Goal: Task Accomplishment & Management: Manage account settings

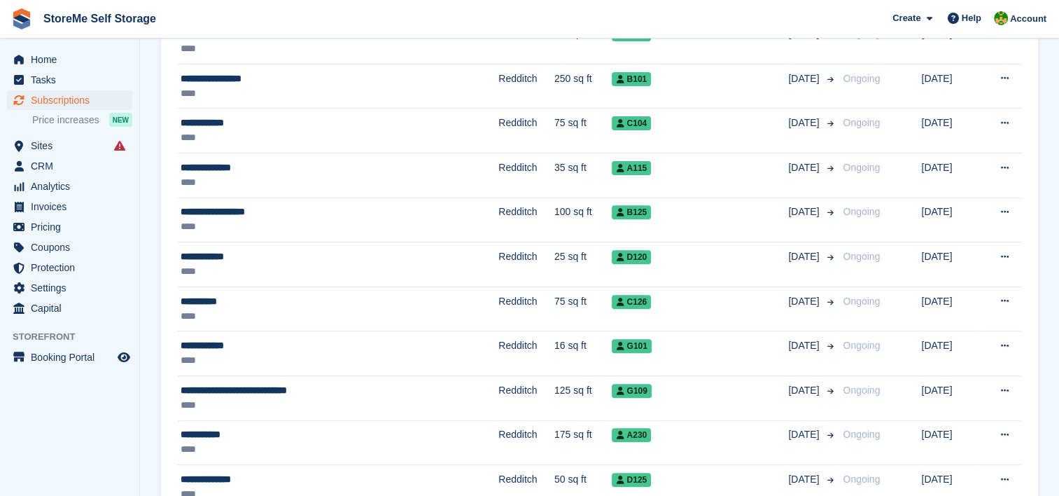
scroll to position [490, 0]
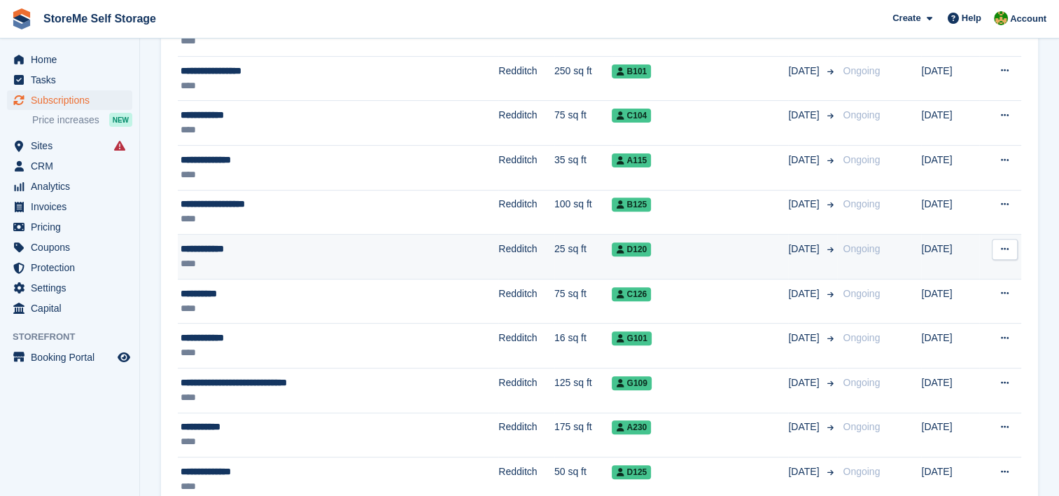
click at [347, 252] on div "**********" at bounding box center [291, 248] width 220 height 15
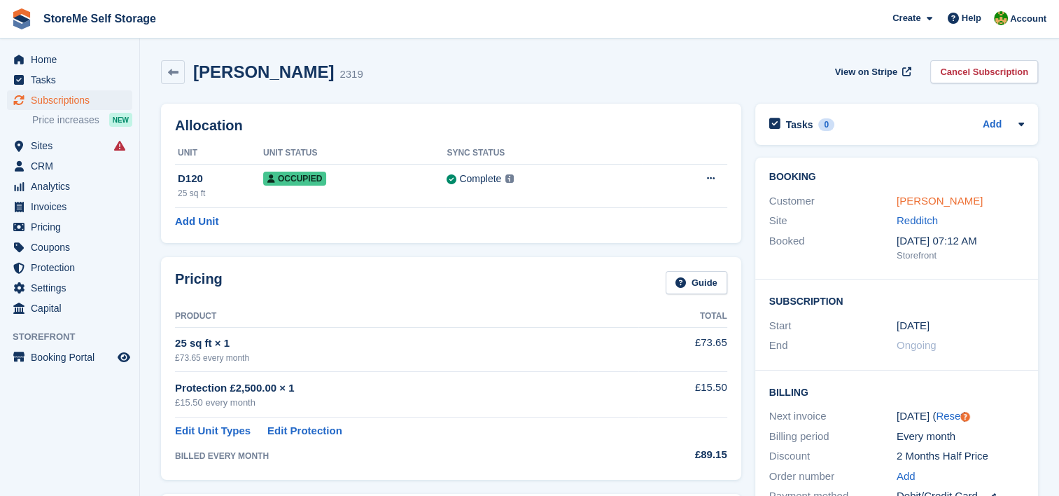
click at [938, 199] on link "[PERSON_NAME]" at bounding box center [940, 201] width 86 height 12
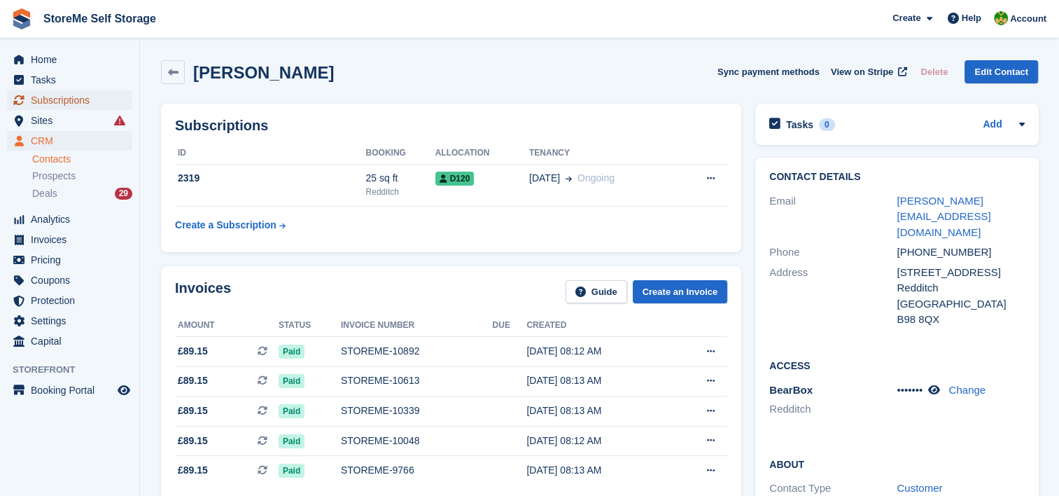
click at [87, 102] on span "Subscriptions" at bounding box center [73, 100] width 84 height 20
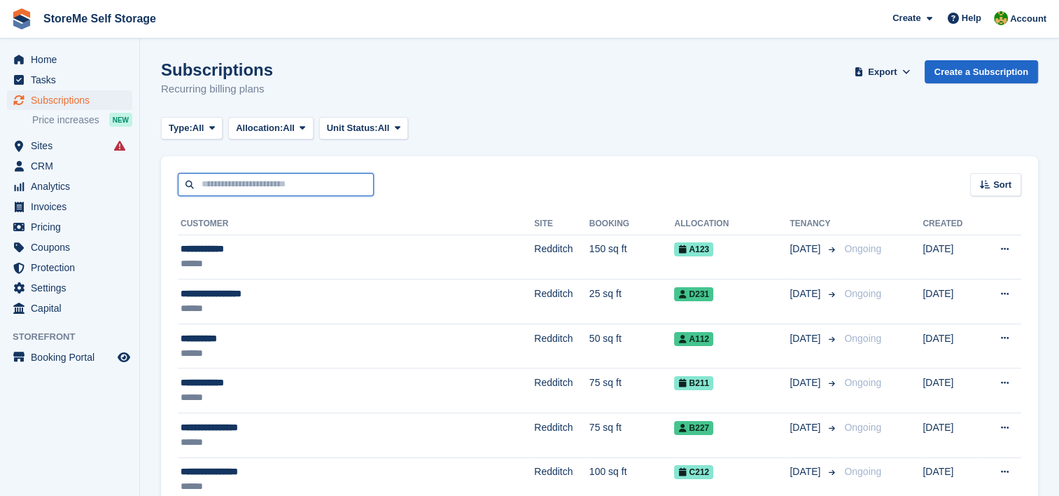
click at [316, 186] on input "text" at bounding box center [276, 184] width 196 height 23
type input "****"
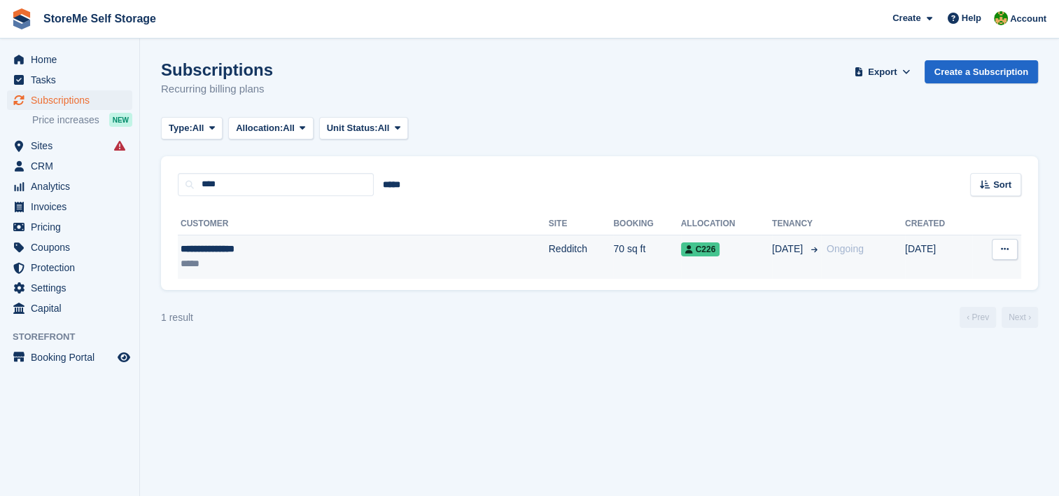
click at [382, 264] on div "*****" at bounding box center [290, 263] width 218 height 15
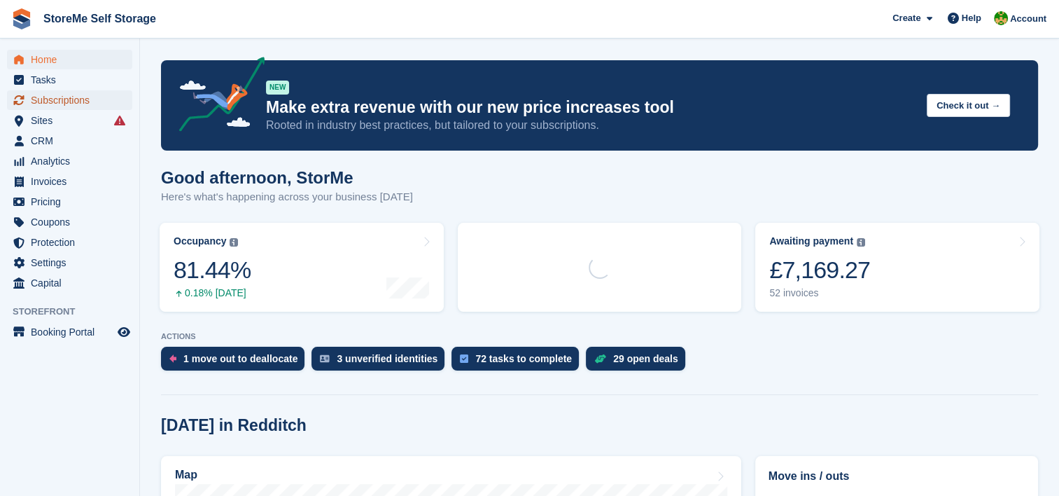
click at [67, 104] on span "Subscriptions" at bounding box center [73, 100] width 84 height 20
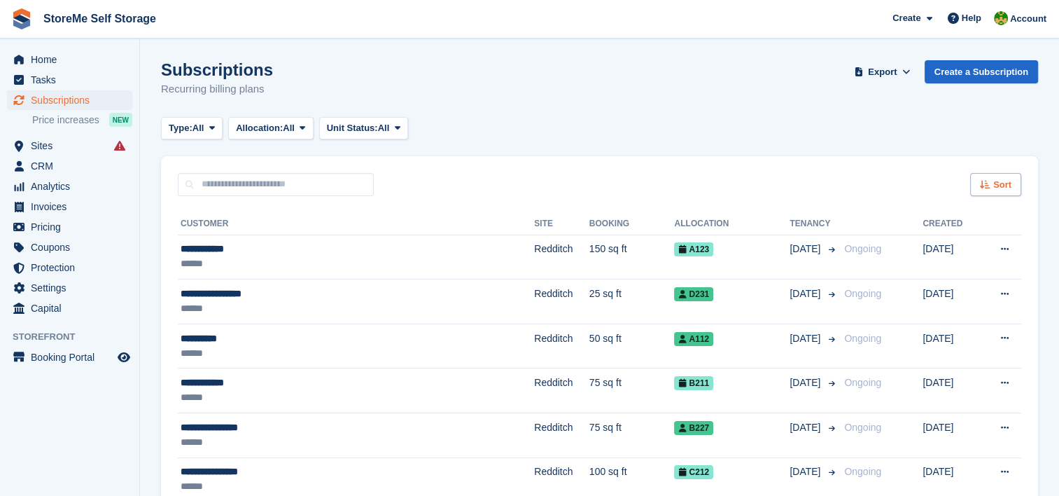
click at [981, 186] on icon at bounding box center [985, 184] width 10 height 9
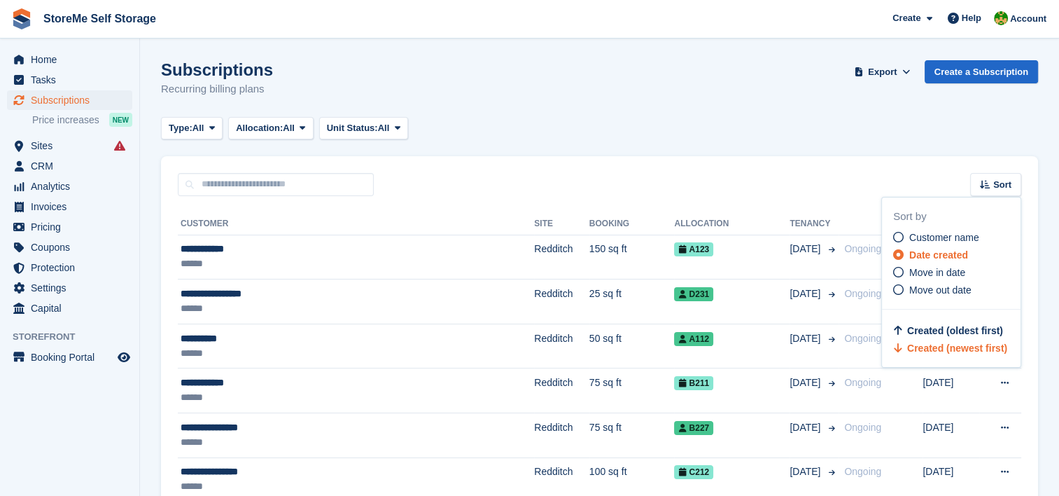
click at [521, 74] on div "Subscriptions Recurring billing plans Export Export Subscriptions Export a CSV …" at bounding box center [599, 87] width 877 height 54
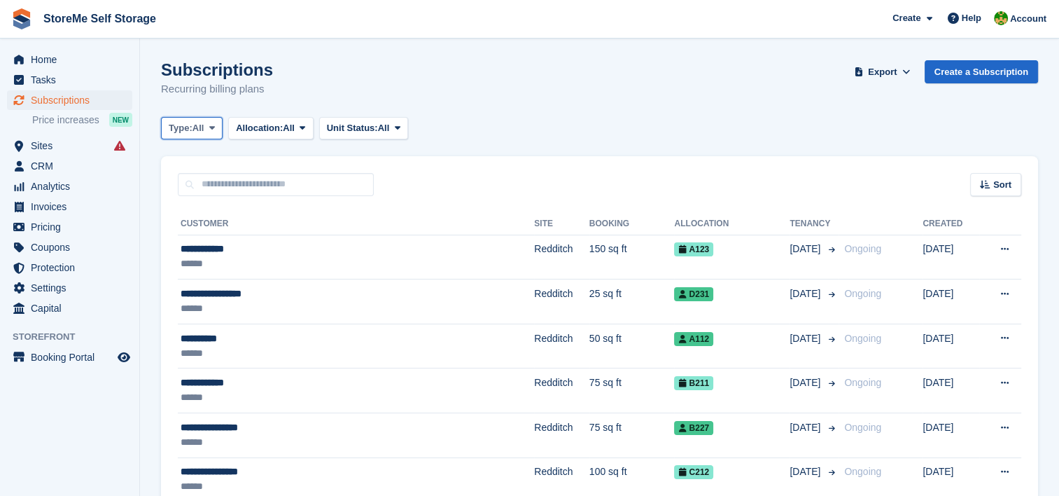
click at [208, 122] on span at bounding box center [211, 127] width 11 height 11
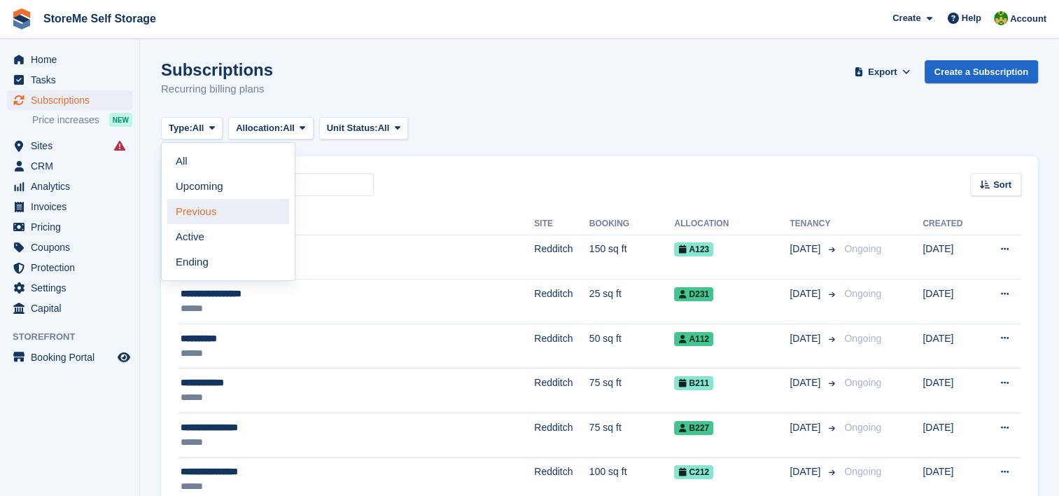
click at [211, 209] on link "Previous" at bounding box center [228, 211] width 122 height 25
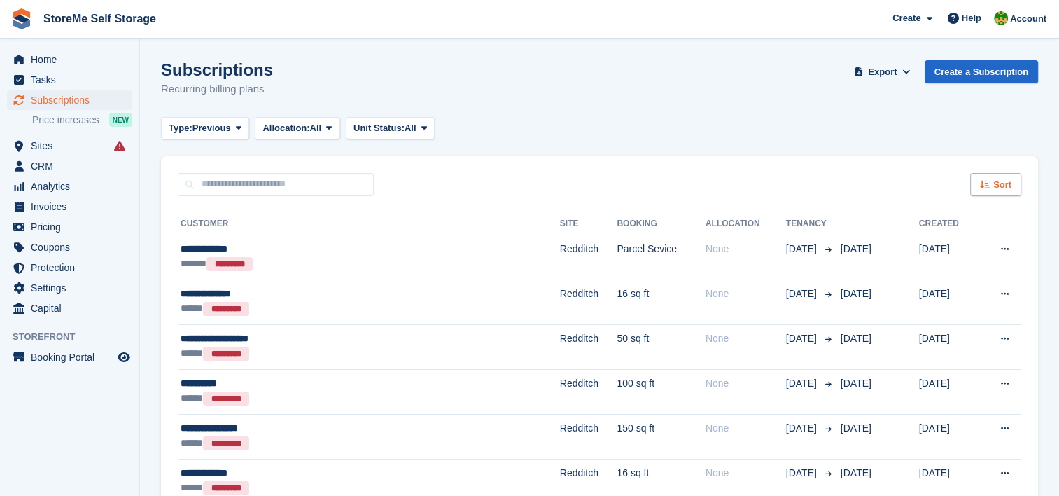
click at [1001, 183] on span "Sort" at bounding box center [1002, 185] width 18 height 14
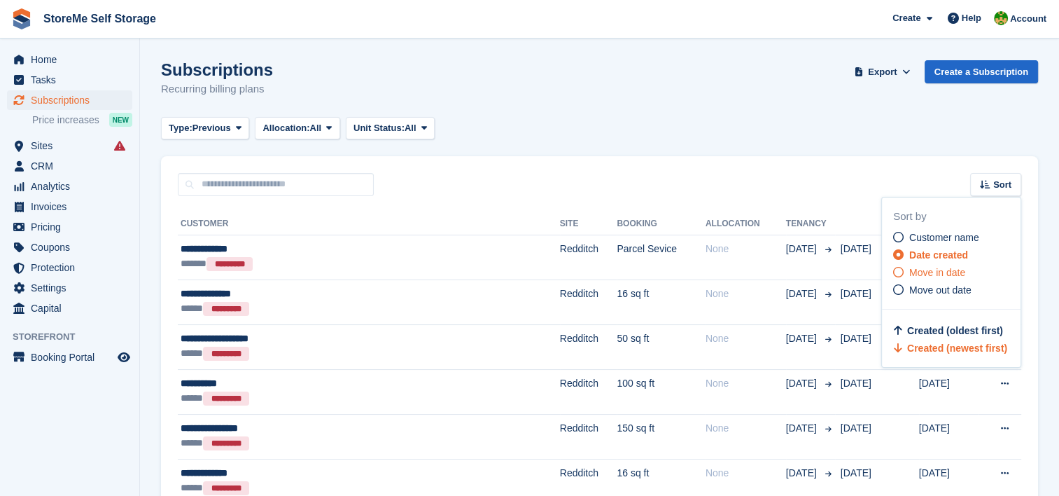
click at [952, 268] on span "Move in date" at bounding box center [937, 272] width 56 height 11
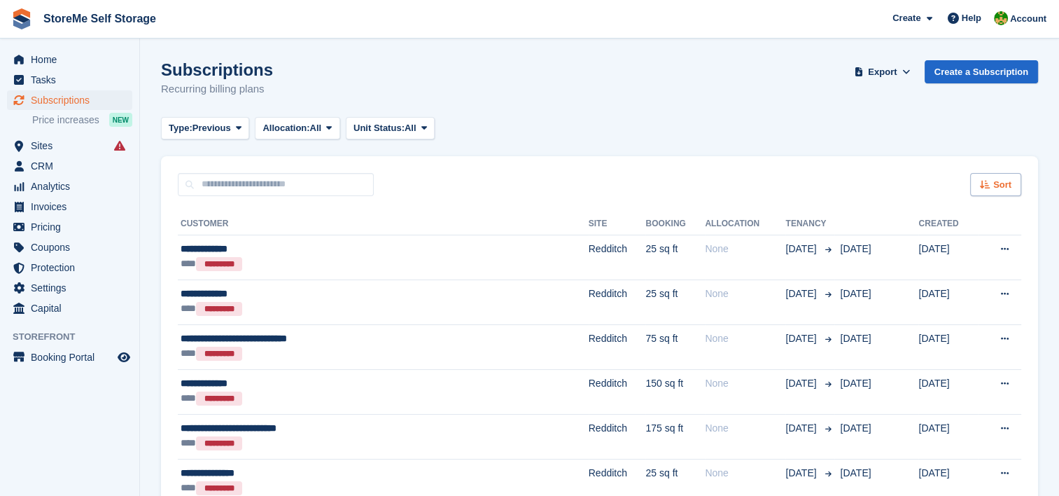
click at [983, 185] on icon at bounding box center [985, 184] width 10 height 9
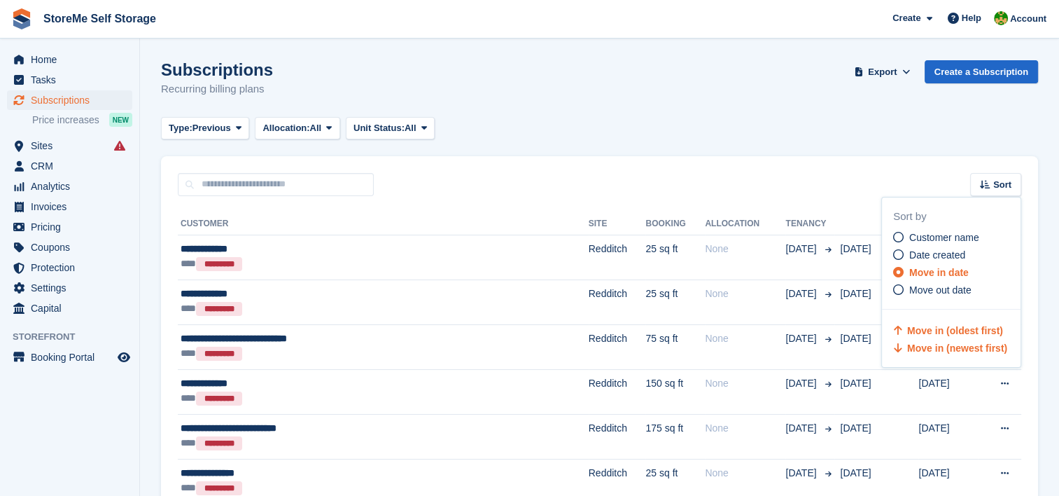
click at [963, 347] on span "Move in (newest first)" at bounding box center [957, 347] width 100 height 11
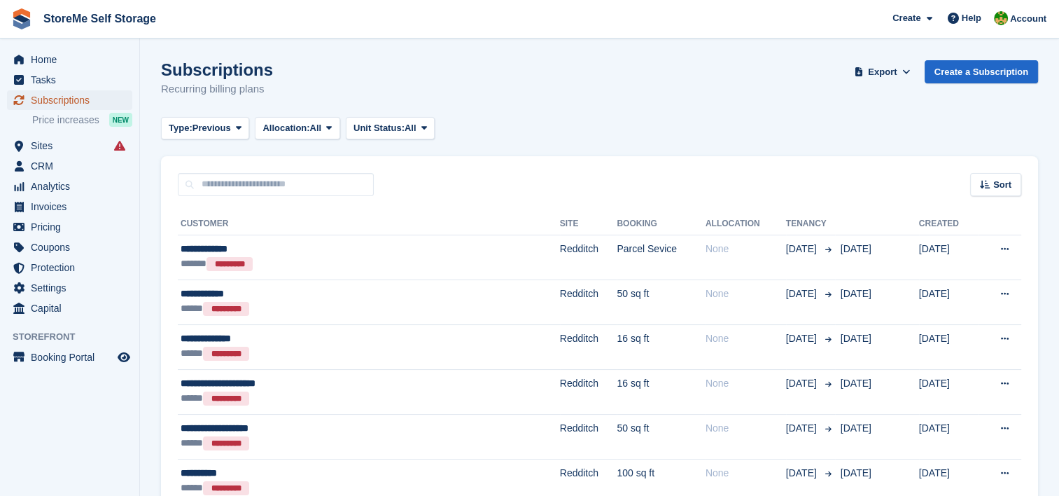
click at [52, 101] on span "Subscriptions" at bounding box center [73, 100] width 84 height 20
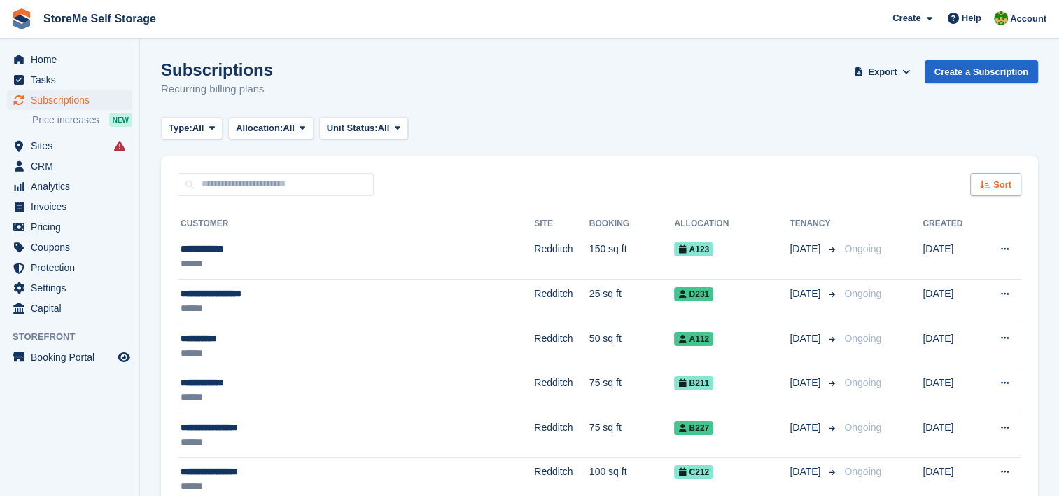
click at [985, 182] on icon at bounding box center [985, 184] width 10 height 9
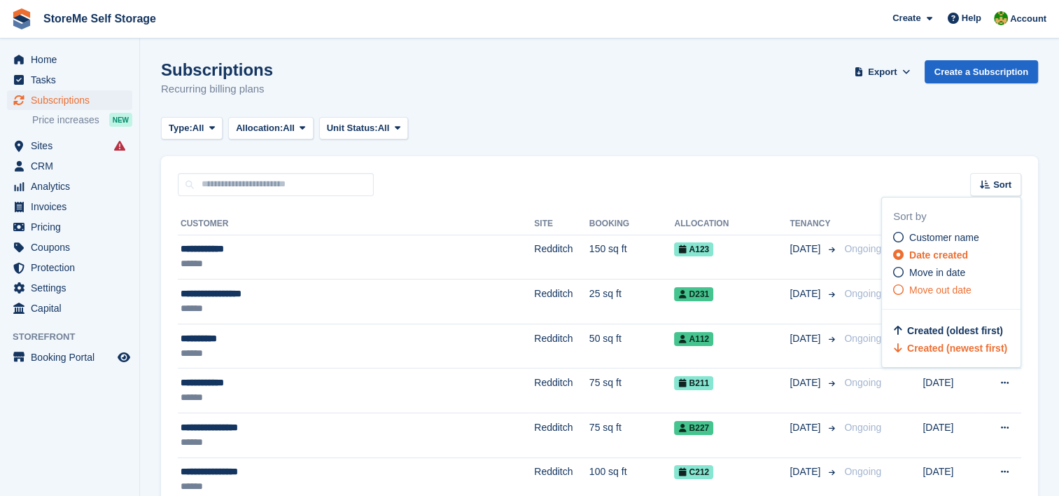
click at [962, 288] on span "Move out date" at bounding box center [940, 289] width 62 height 11
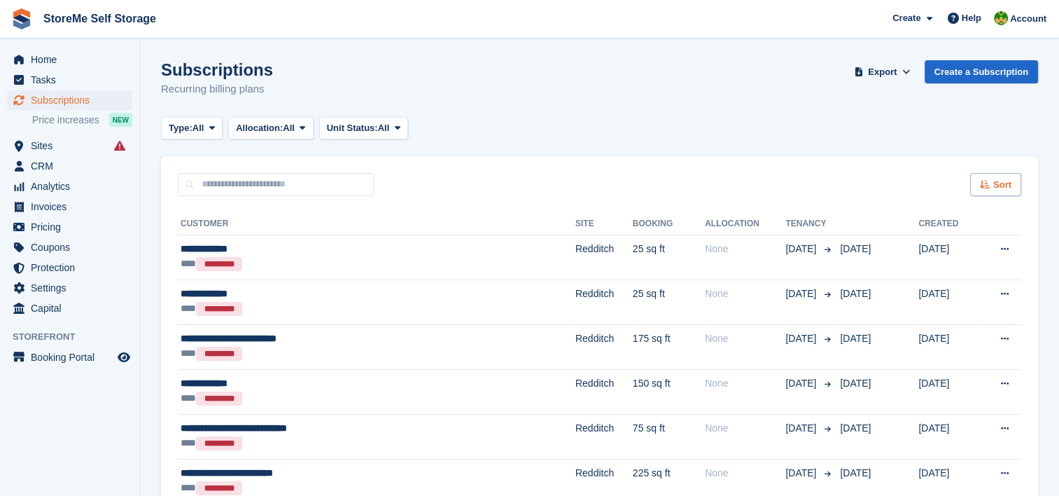
click at [994, 182] on span "Sort" at bounding box center [1002, 185] width 18 height 14
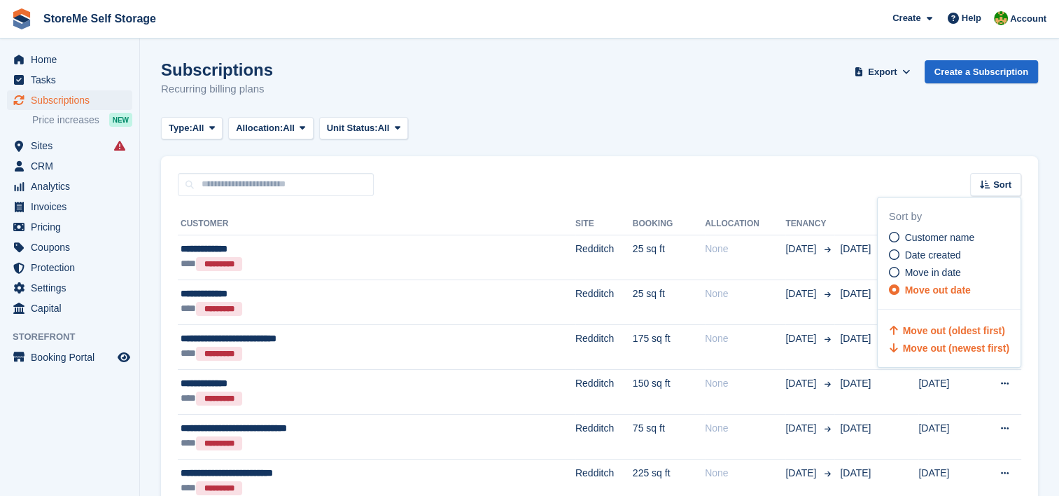
click at [966, 349] on span "Move out (newest first)" at bounding box center [956, 347] width 106 height 11
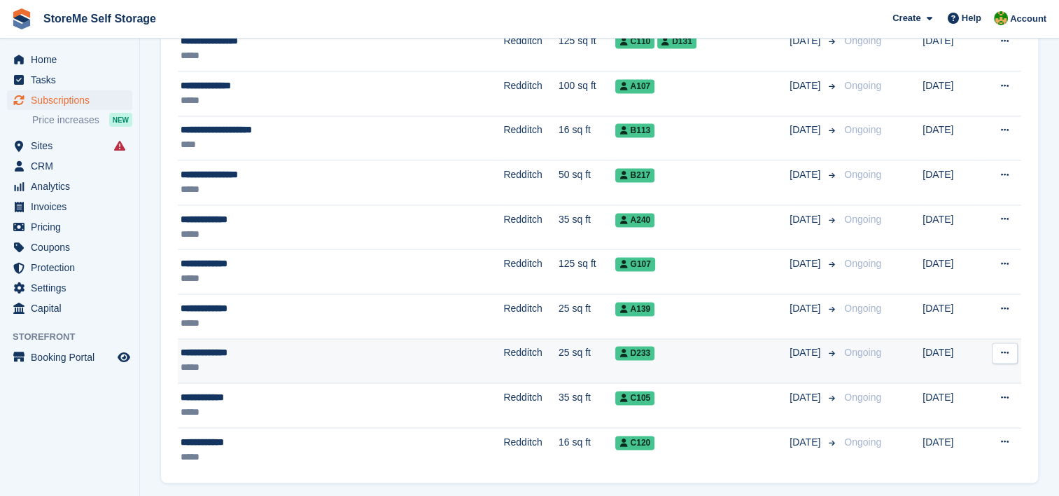
scroll to position [2027, 0]
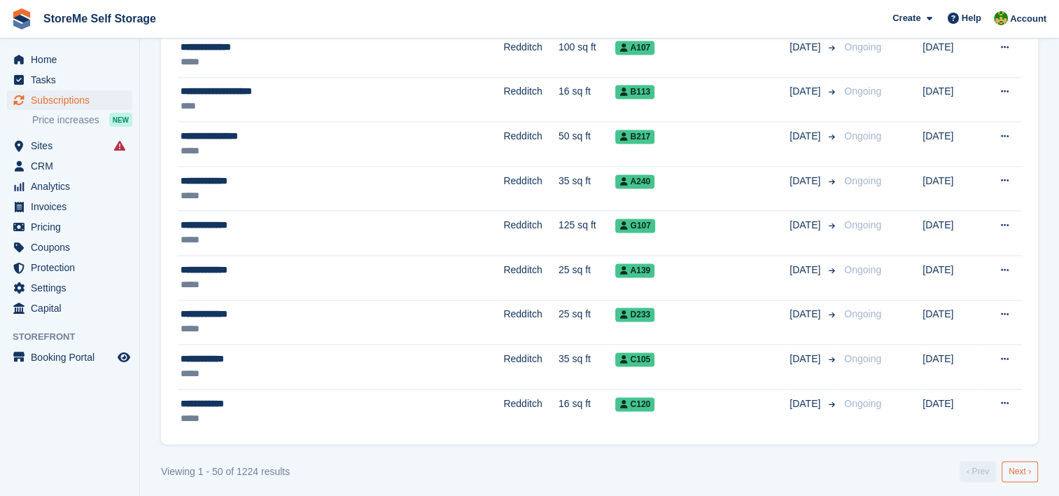
click at [1019, 470] on link "Next ›" at bounding box center [1020, 471] width 36 height 21
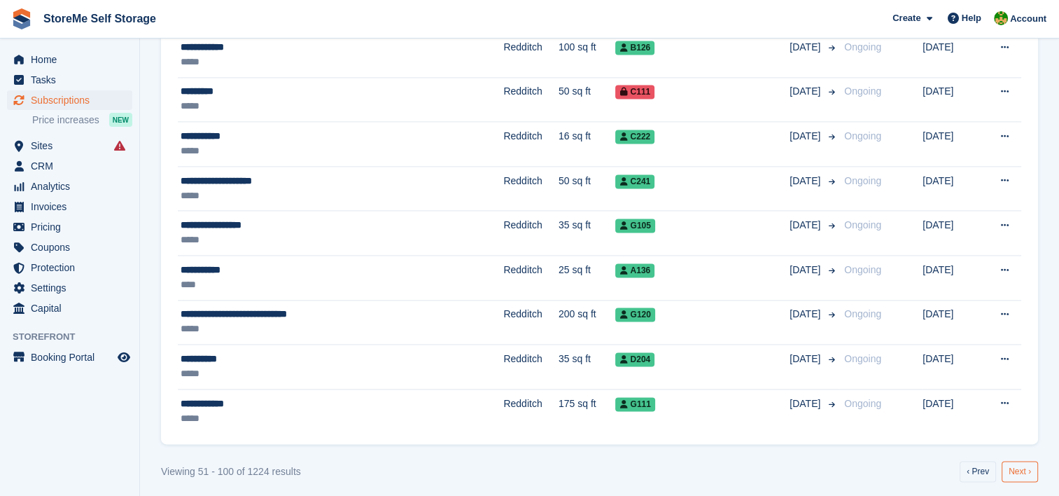
click at [1023, 465] on link "Next ›" at bounding box center [1020, 471] width 36 height 21
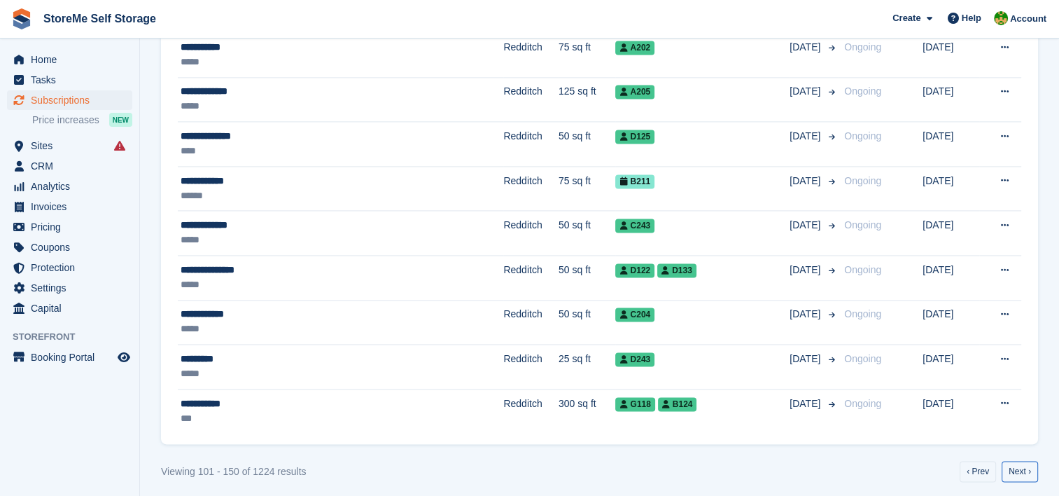
click at [1023, 465] on link "Next ›" at bounding box center [1020, 471] width 36 height 21
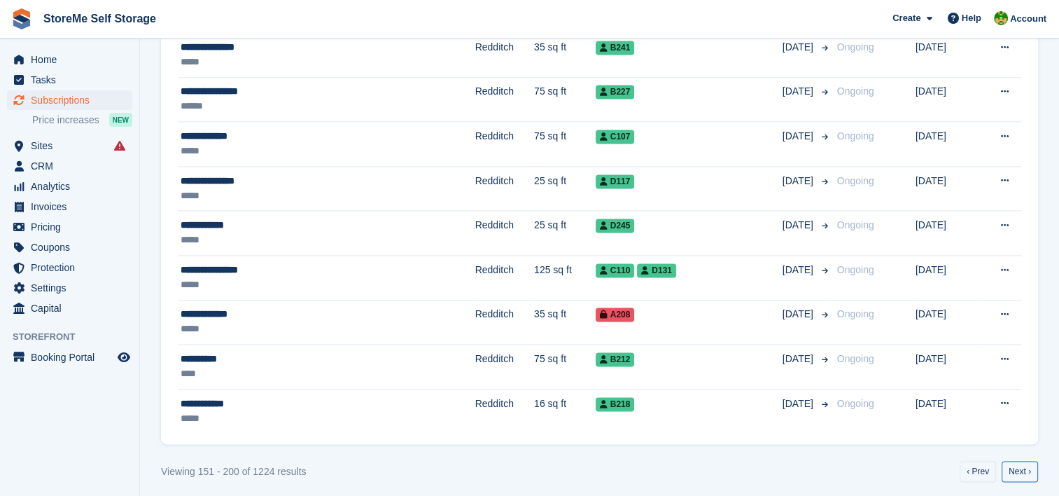
click at [1023, 465] on link "Next ›" at bounding box center [1020, 471] width 36 height 21
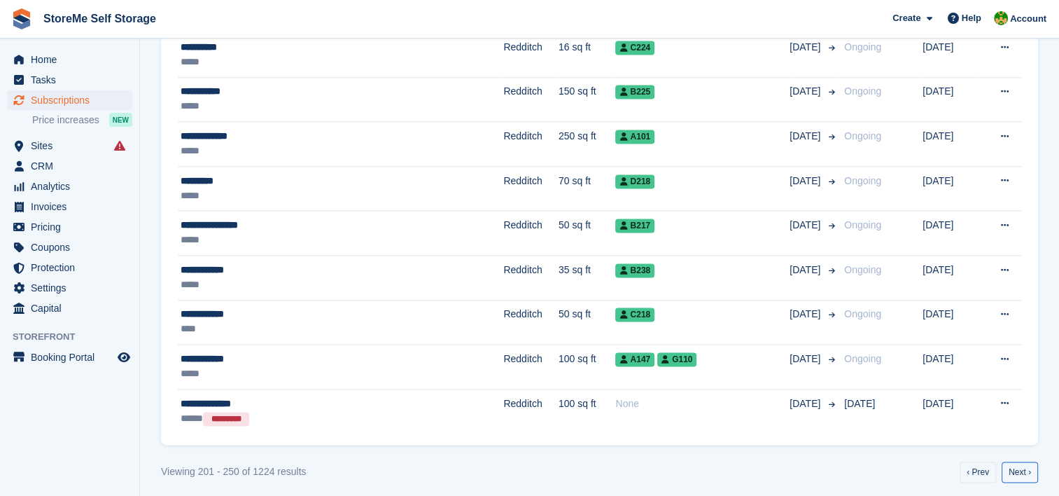
click at [1023, 465] on link "Next ›" at bounding box center [1020, 471] width 36 height 21
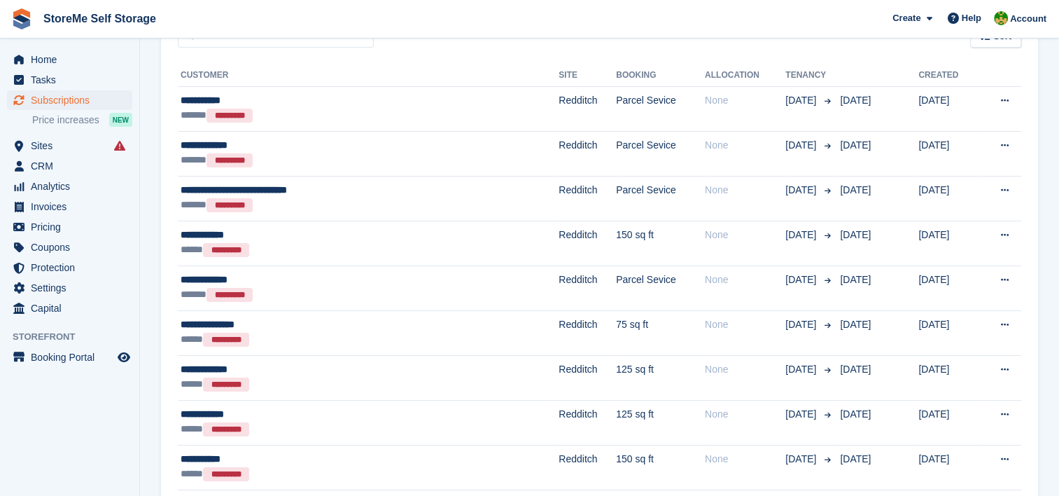
scroll to position [137, 0]
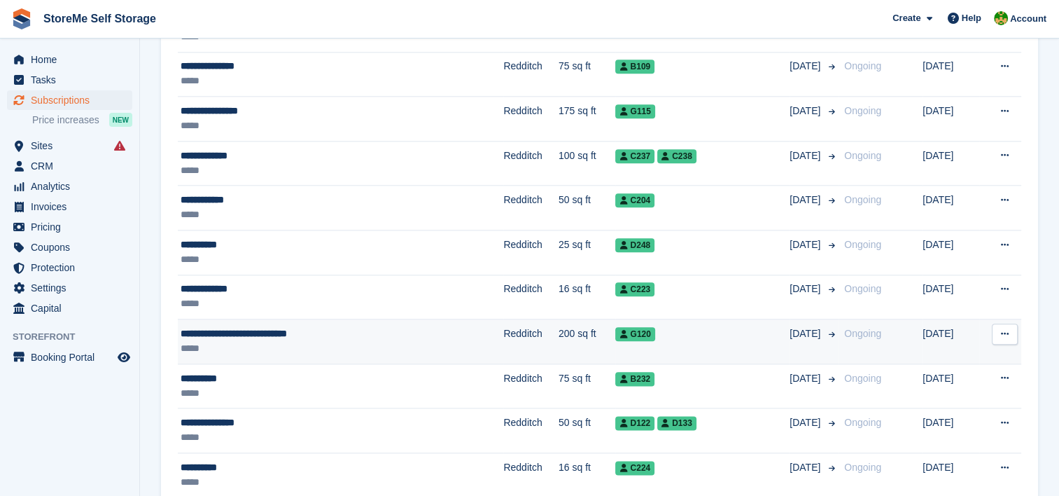
scroll to position [2027, 0]
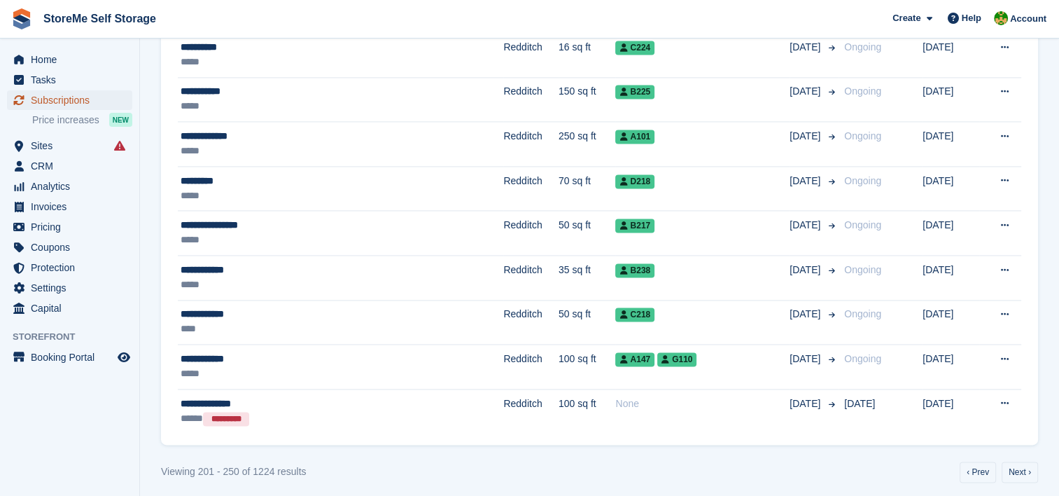
click at [51, 104] on span "Subscriptions" at bounding box center [73, 100] width 84 height 20
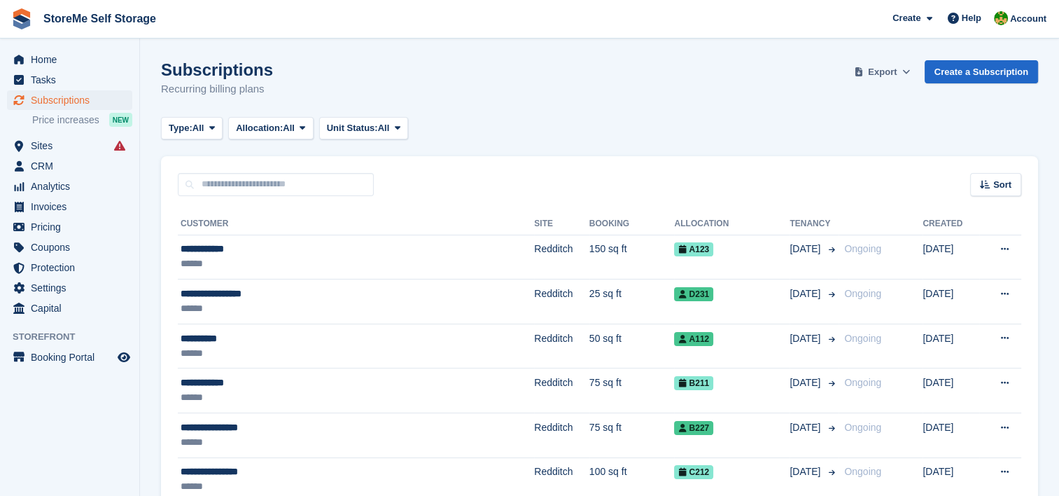
click at [890, 65] on span "Export" at bounding box center [882, 72] width 29 height 14
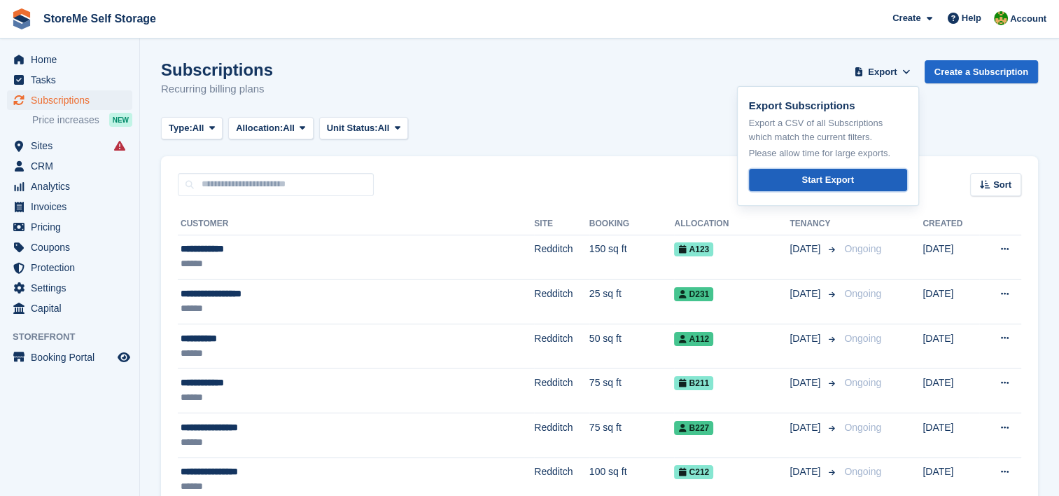
click at [834, 176] on div "Start Export" at bounding box center [827, 180] width 52 height 14
click at [601, 80] on div "Subscriptions Recurring billing plans Export Export Subscriptions Export a CSV …" at bounding box center [599, 87] width 877 height 54
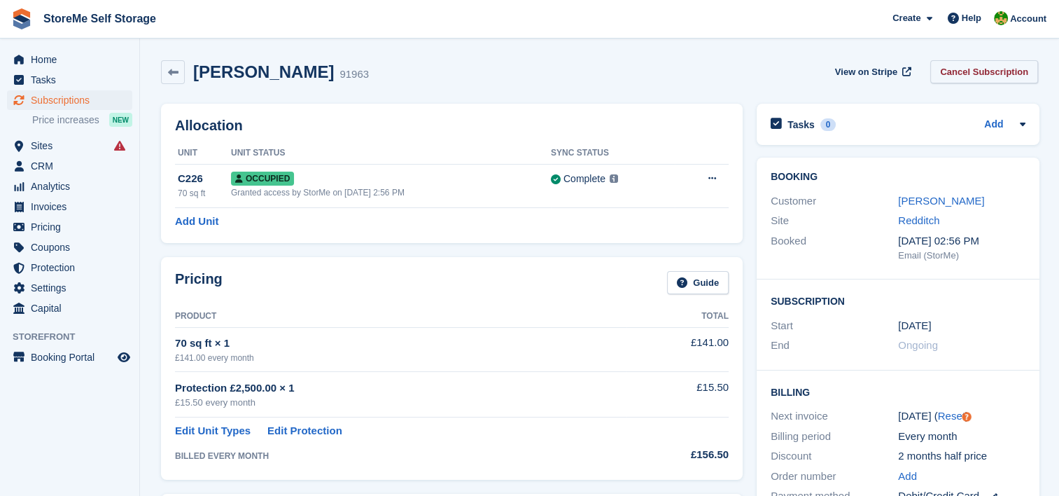
click at [974, 74] on link "Cancel Subscription" at bounding box center [984, 71] width 108 height 23
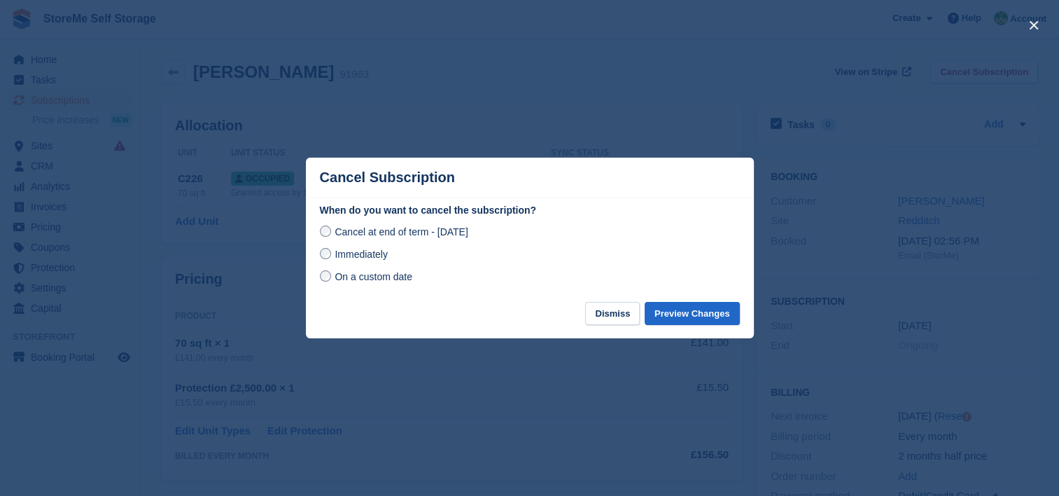
click at [381, 253] on span "Immediately" at bounding box center [361, 253] width 52 height 11
click at [726, 311] on button "Preview Changes" at bounding box center [692, 313] width 95 height 23
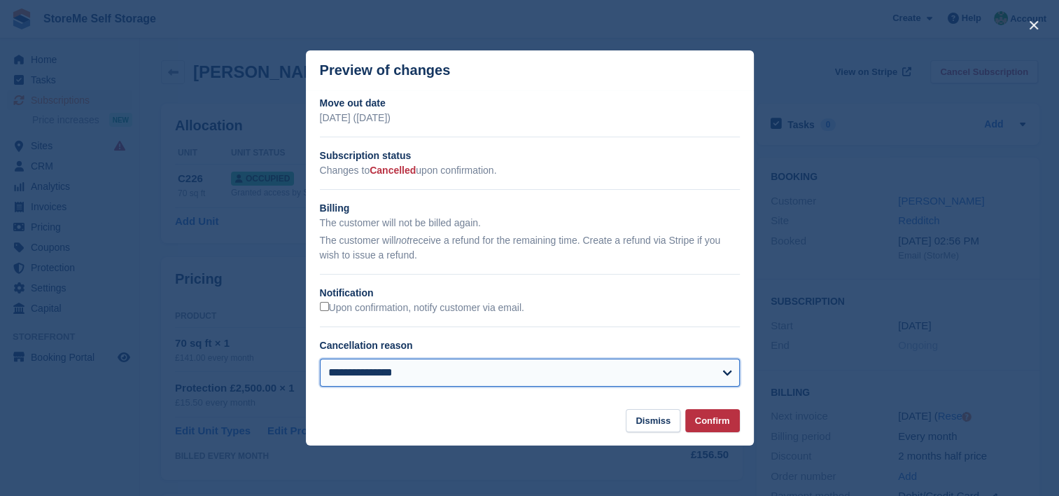
click at [421, 383] on select "**********" at bounding box center [530, 372] width 420 height 28
select select "**********"
click at [320, 359] on select "**********" at bounding box center [530, 372] width 420 height 28
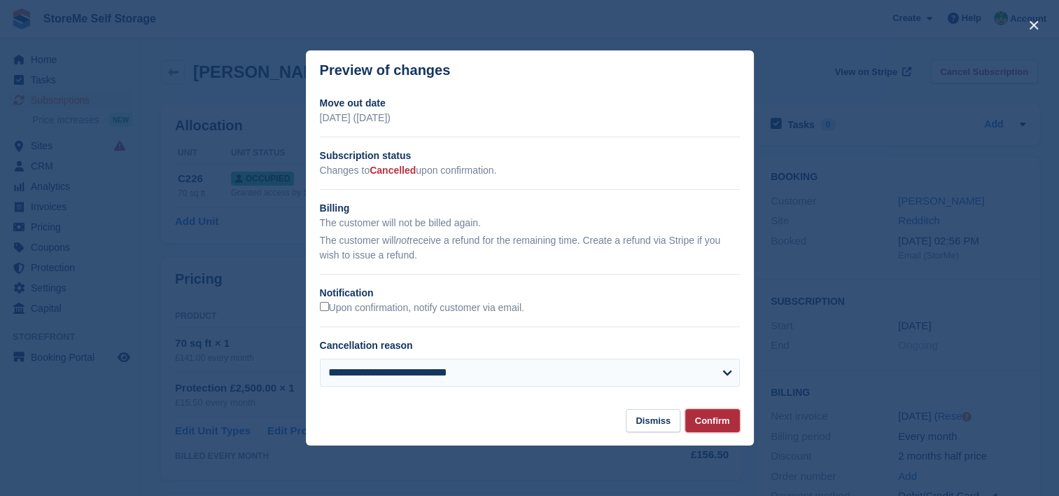
click at [703, 417] on button "Confirm" at bounding box center [712, 420] width 55 height 23
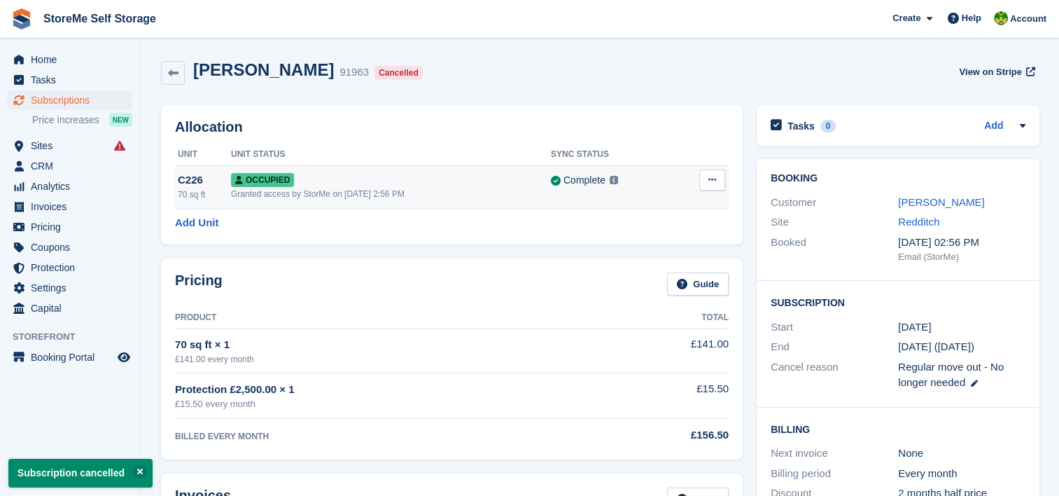
click at [716, 185] on button at bounding box center [712, 179] width 26 height 21
click at [626, 236] on p "Deallocate" at bounding box center [658, 237] width 122 height 18
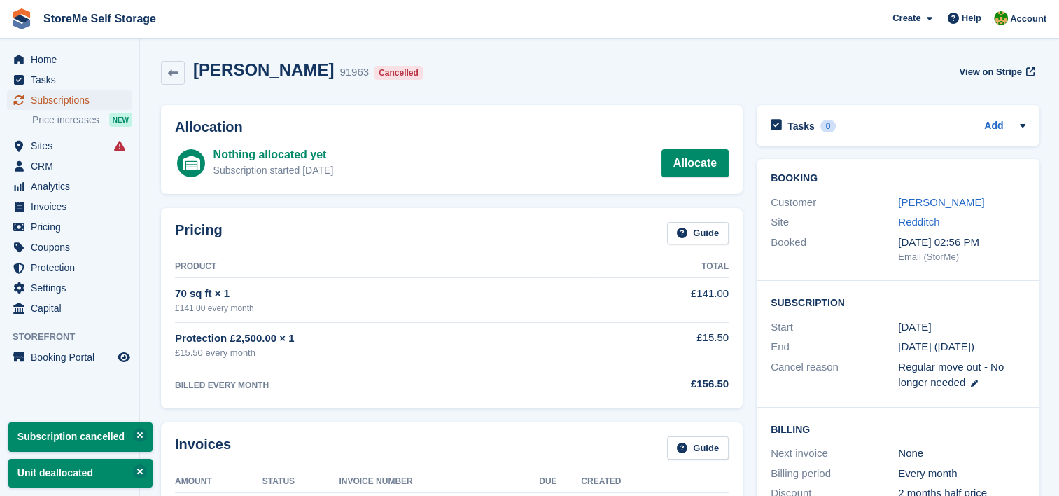
click at [90, 104] on span "Subscriptions" at bounding box center [73, 100] width 84 height 20
